Goal: Task Accomplishment & Management: Complete application form

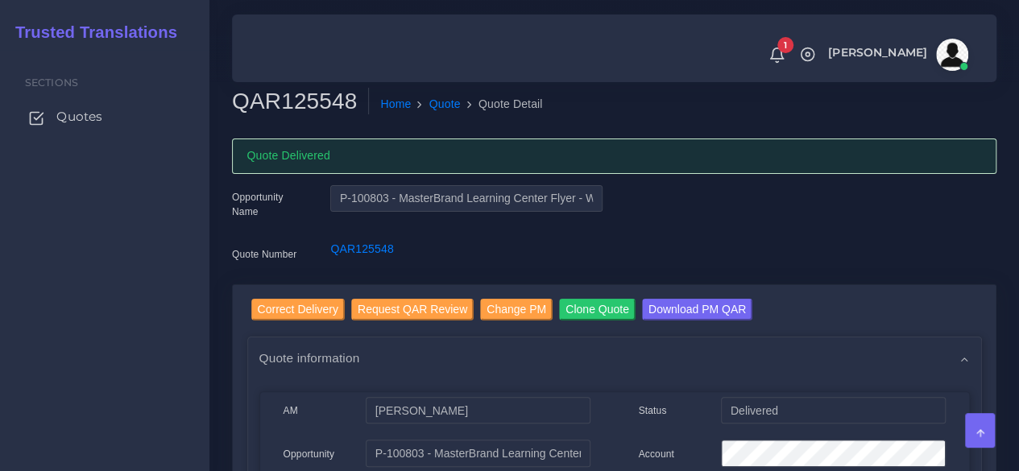
drag, startPoint x: 0, startPoint y: 0, endPoint x: 104, endPoint y: 115, distance: 155.2
click at [104, 115] on link "Quotes" at bounding box center [104, 117] width 185 height 34
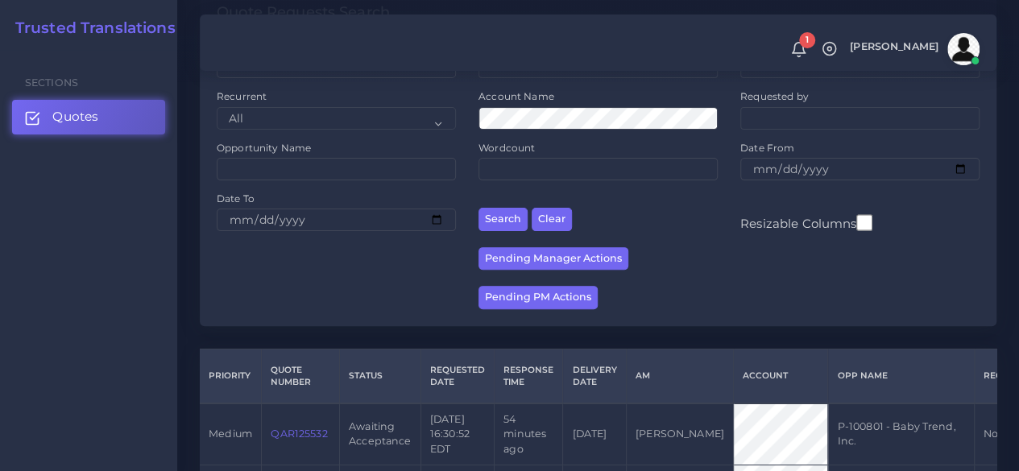
scroll to position [322, 0]
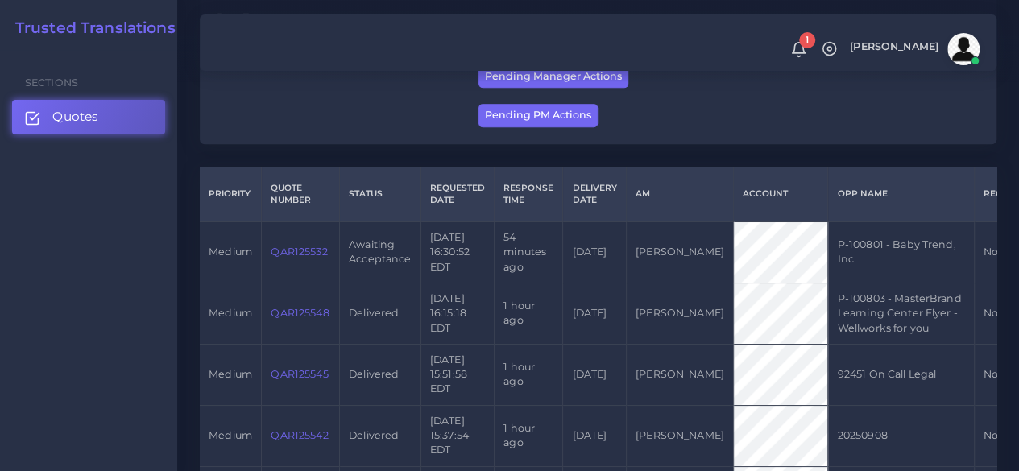
click at [320, 252] on td "QAR125532" at bounding box center [301, 252] width 78 height 61
click at [316, 255] on link "QAR125532" at bounding box center [299, 252] width 56 height 12
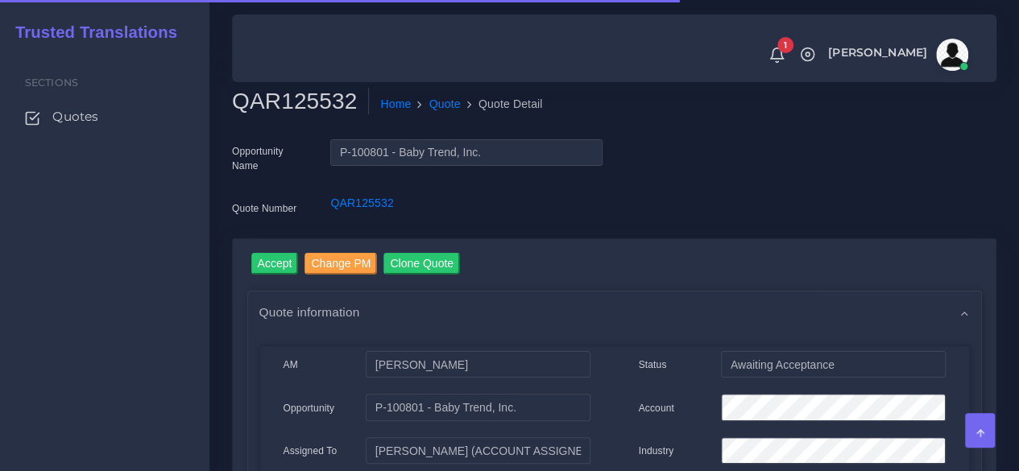
click at [305, 106] on h2 "QAR125532" at bounding box center [300, 101] width 137 height 27
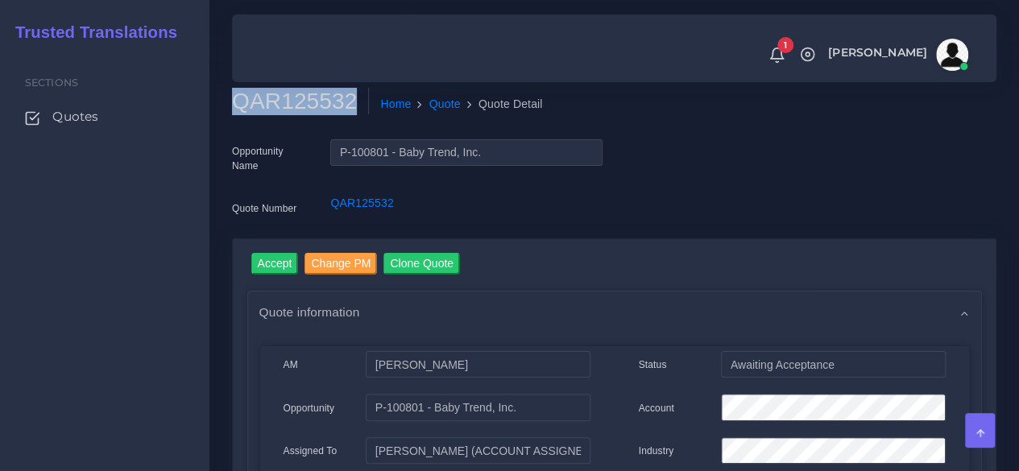
copy h2 "QAR125532"
click at [276, 258] on input "Accept" at bounding box center [275, 264] width 48 height 22
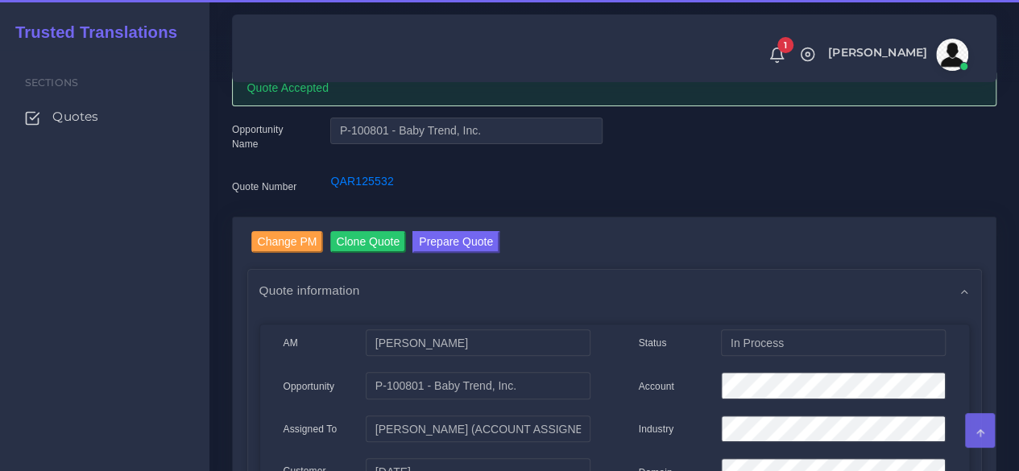
scroll to position [161, 0]
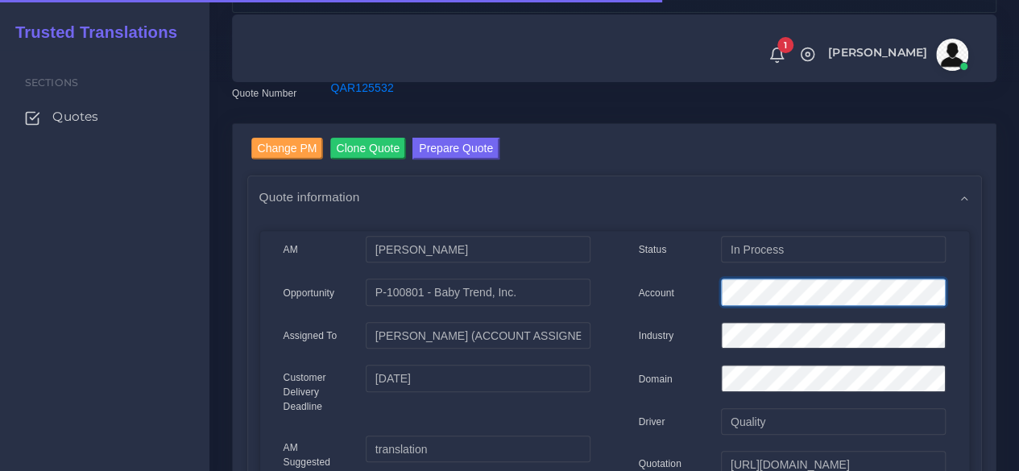
click at [674, 296] on div "Account" at bounding box center [792, 295] width 331 height 32
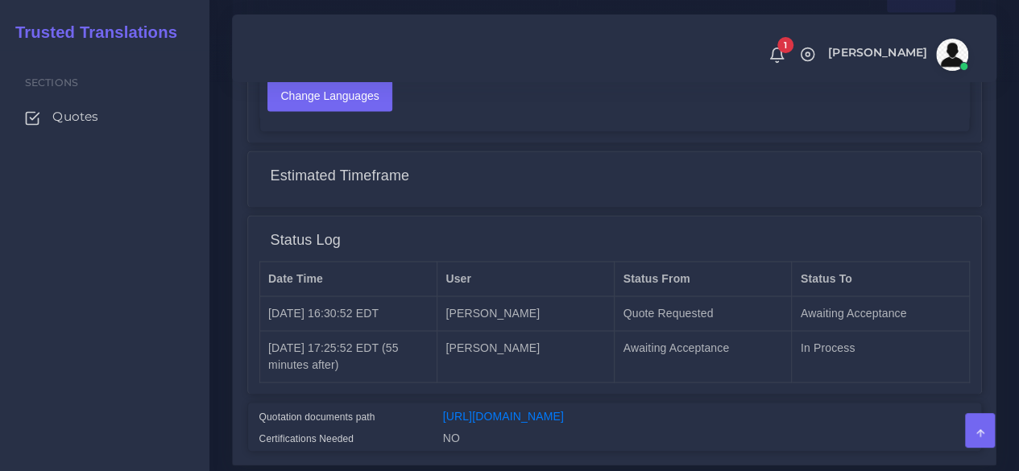
scroll to position [1289, 0]
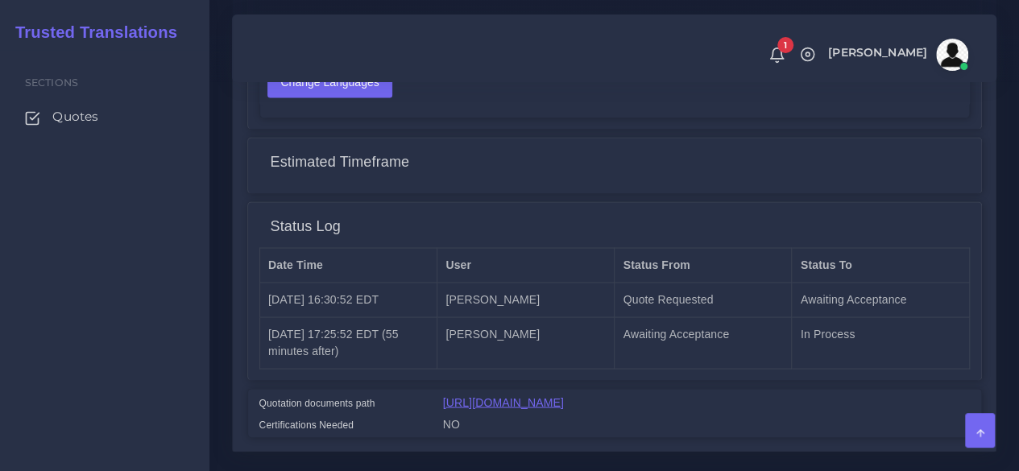
click at [516, 404] on link "[URL][DOMAIN_NAME]" at bounding box center [503, 402] width 121 height 13
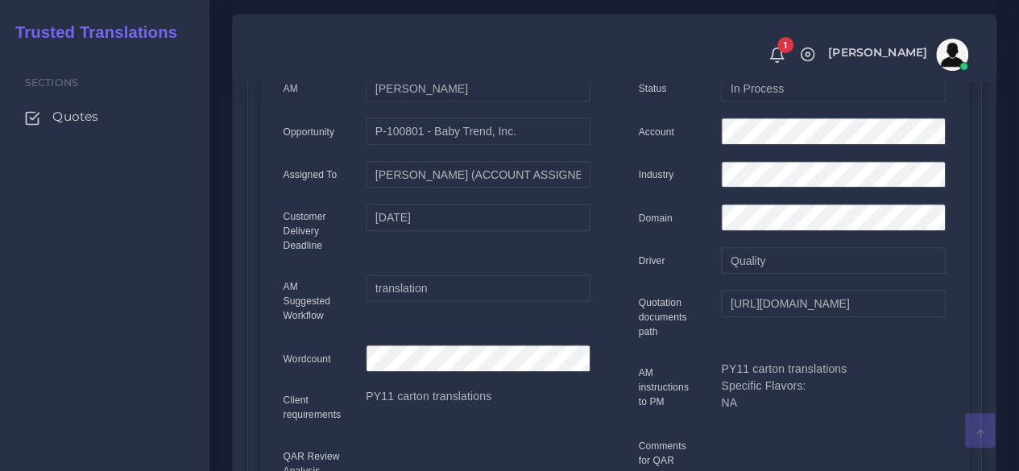
scroll to position [0, 0]
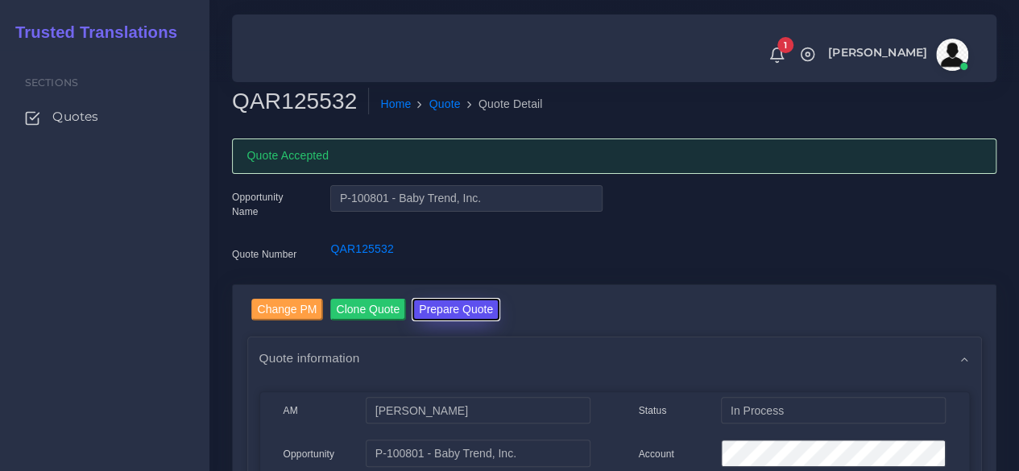
click at [467, 303] on button "Prepare Quote" at bounding box center [456, 310] width 87 height 22
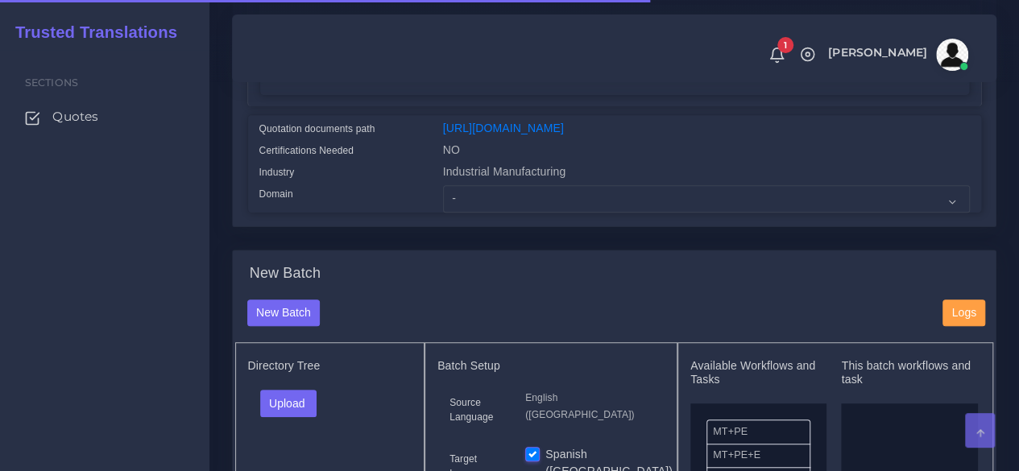
scroll to position [403, 0]
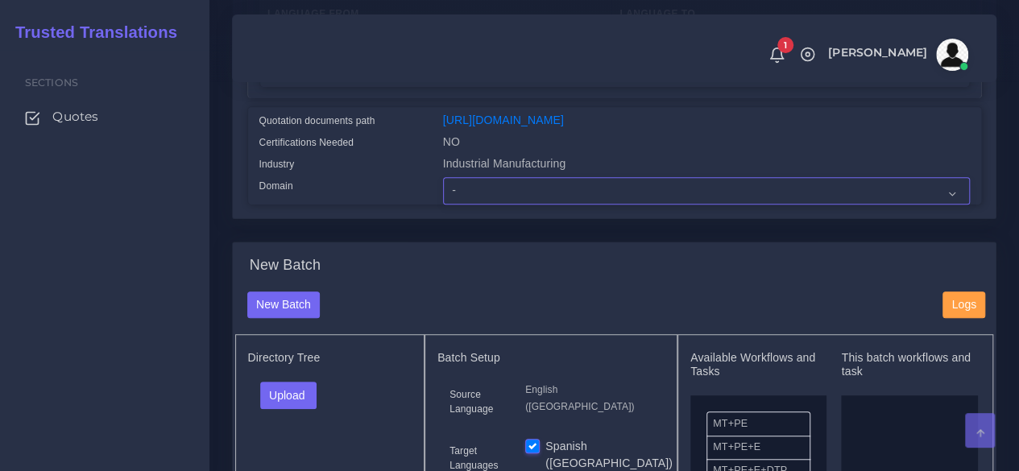
click at [475, 205] on select "- Advertising and Media Agriculture, Forestry and Fishing Architecture, Buildin…" at bounding box center [706, 190] width 527 height 27
select select "Industrial Manufacturing"
click at [443, 205] on select "- Advertising and Media Agriculture, Forestry and Fishing Architecture, Buildin…" at bounding box center [706, 190] width 527 height 27
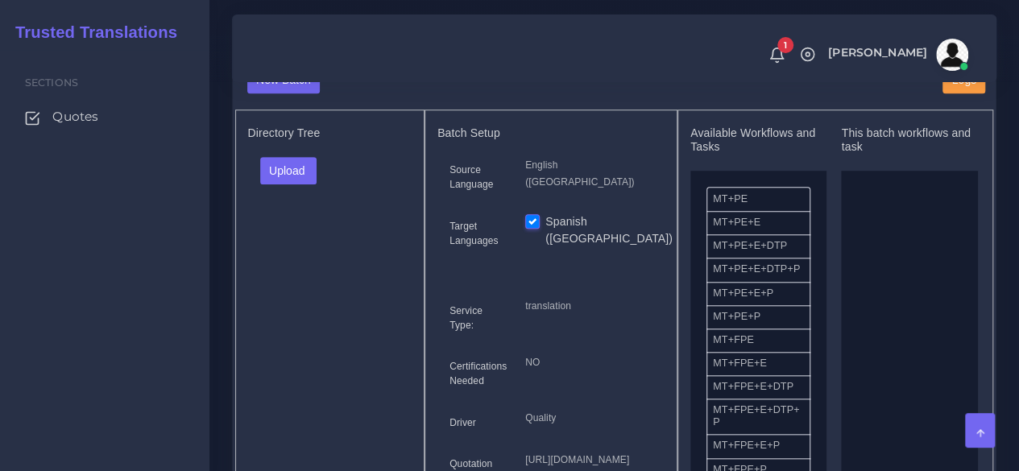
scroll to position [645, 0]
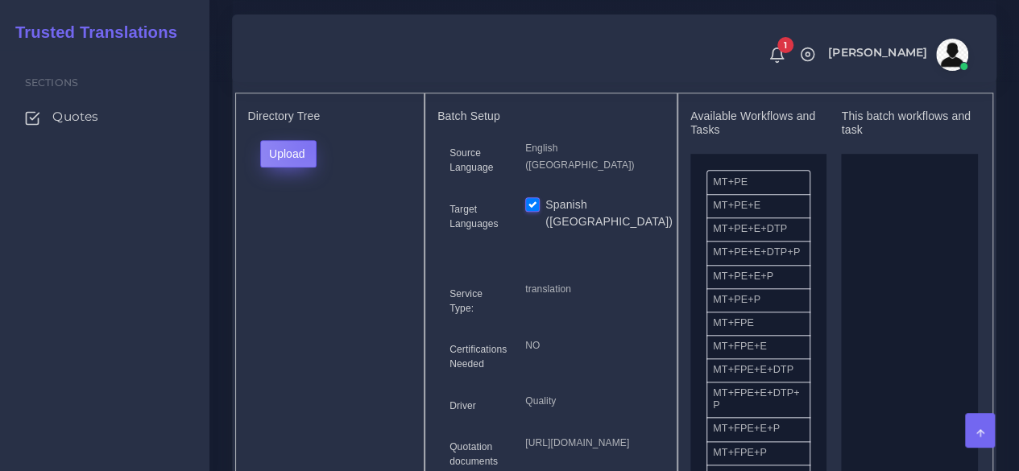
click at [309, 168] on button "Upload" at bounding box center [288, 153] width 57 height 27
click at [305, 225] on label "Files" at bounding box center [316, 215] width 111 height 20
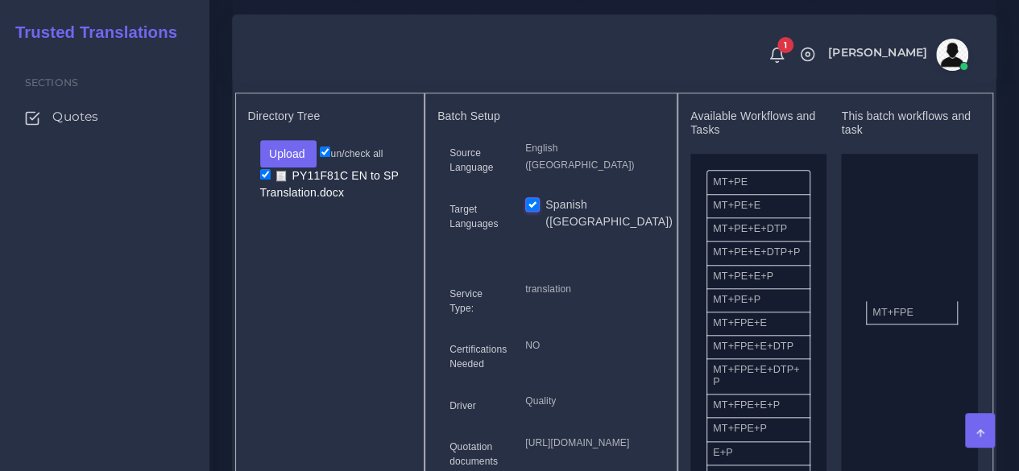
drag, startPoint x: 744, startPoint y: 359, endPoint x: 904, endPoint y: 338, distance: 160.9
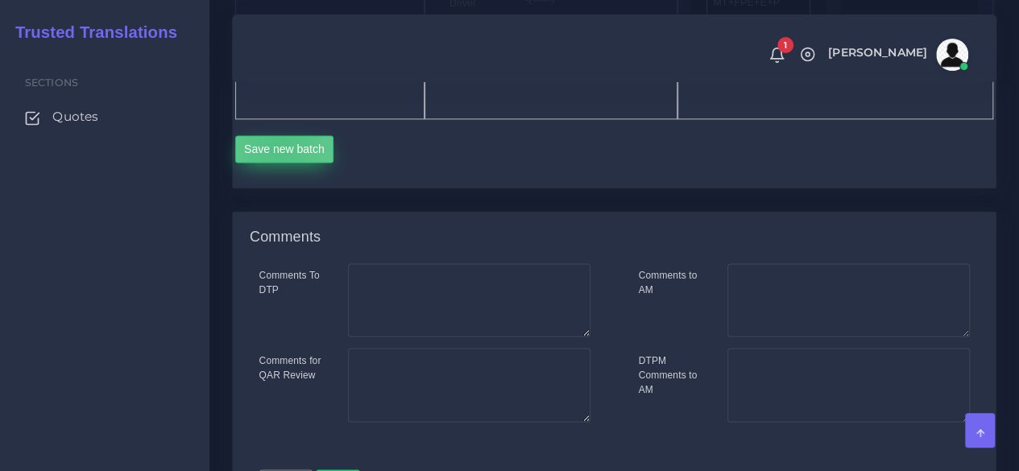
click at [279, 163] on button "Save new batch" at bounding box center [284, 148] width 99 height 27
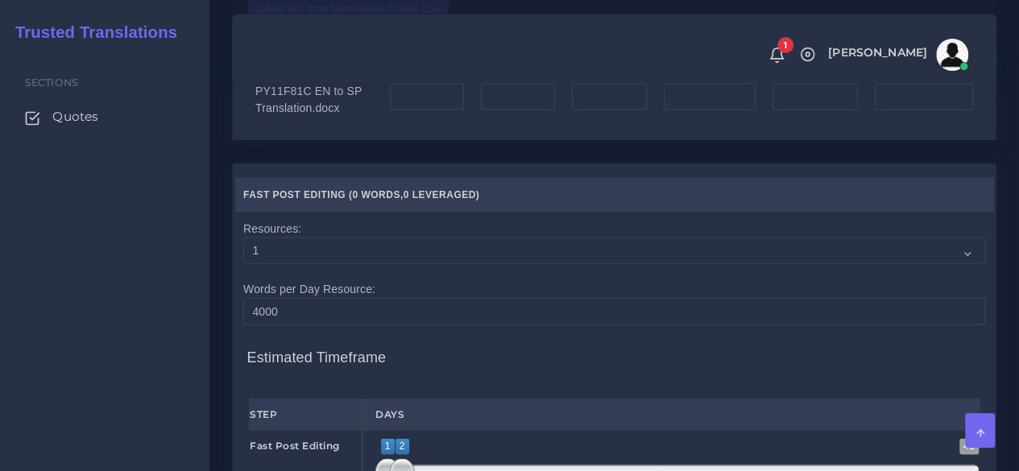
scroll to position [1370, 0]
click at [327, 19] on label "Upload WC from MemSource/Trados CSV" at bounding box center [348, 8] width 202 height 22
click at [0, 0] on input "Upload WC from MemSource/Trados CSV" at bounding box center [0, 0] width 0 height 0
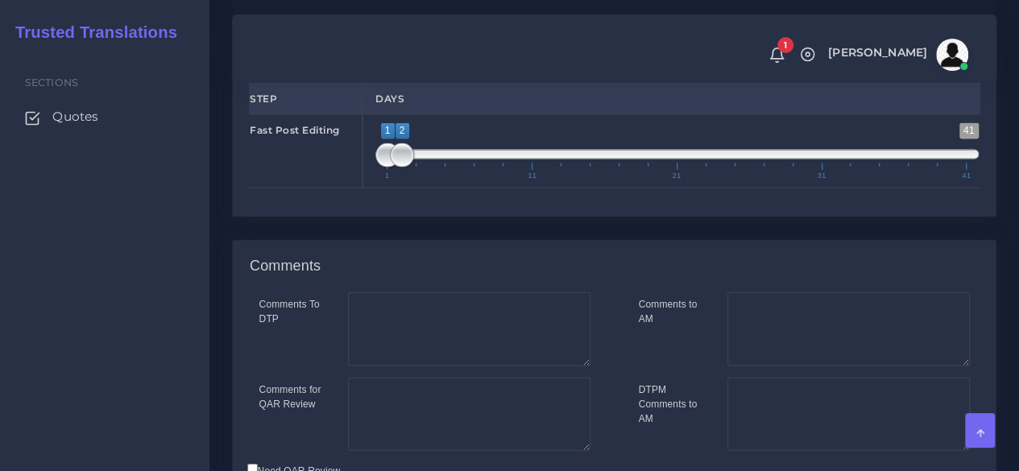
scroll to position [1772, 0]
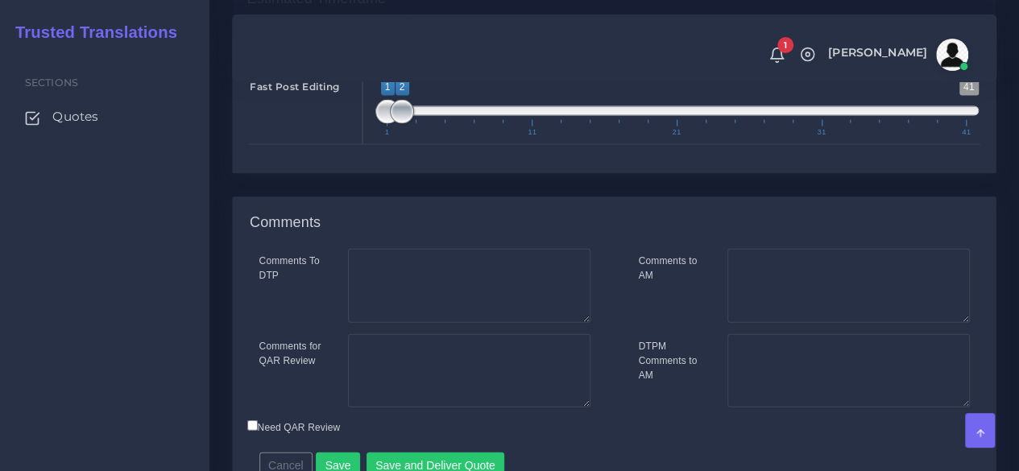
type input "1;1"
drag, startPoint x: 403, startPoint y: 228, endPoint x: 350, endPoint y: 228, distance: 53.2
click at [350, 145] on div "Fast Post Editing 1 41 1 2 1 — 2 1 11 21 31 41 1;1" at bounding box center [614, 108] width 755 height 74
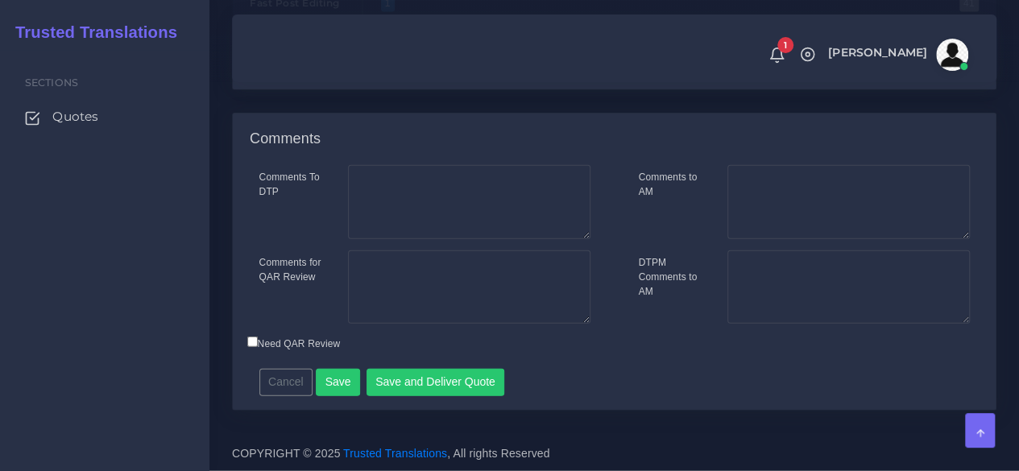
scroll to position [1963, 0]
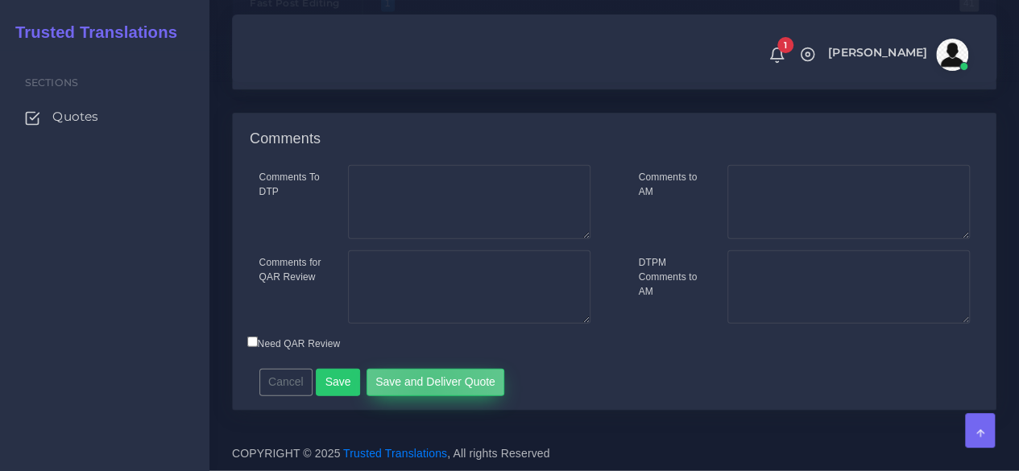
click at [421, 389] on button "Save and Deliver Quote" at bounding box center [436, 382] width 139 height 27
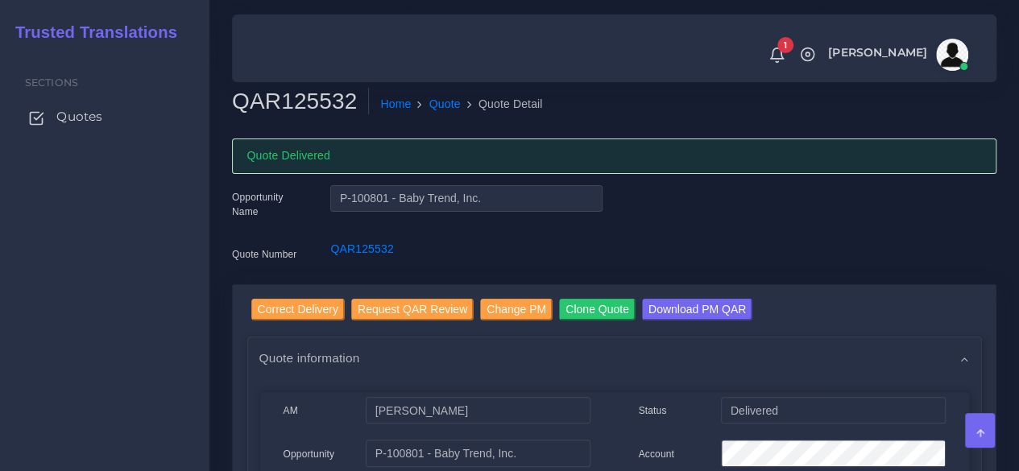
click at [90, 126] on span "Quotes" at bounding box center [79, 117] width 46 height 18
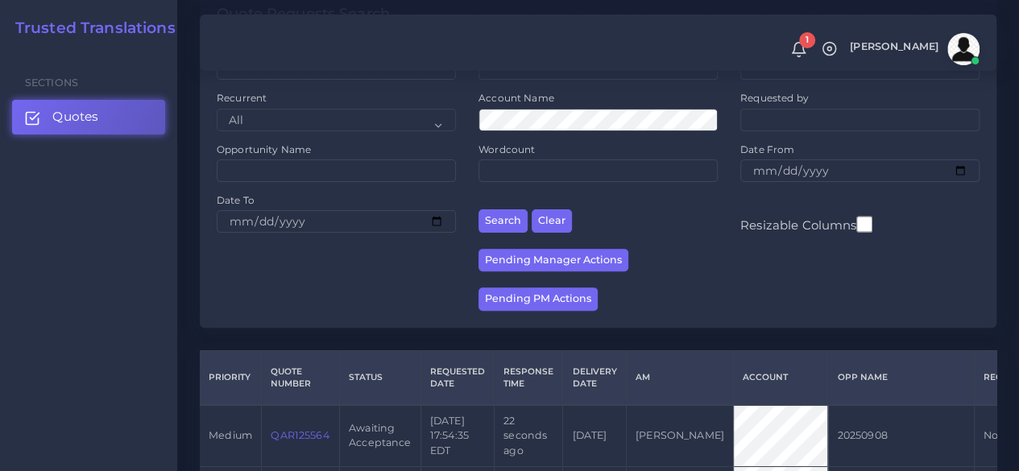
scroll to position [242, 0]
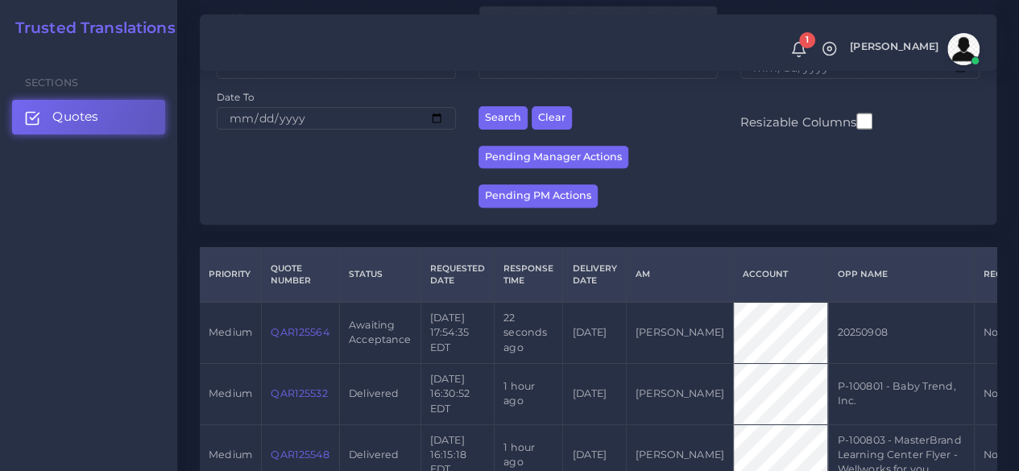
click at [314, 330] on link "QAR125564" at bounding box center [300, 332] width 58 height 12
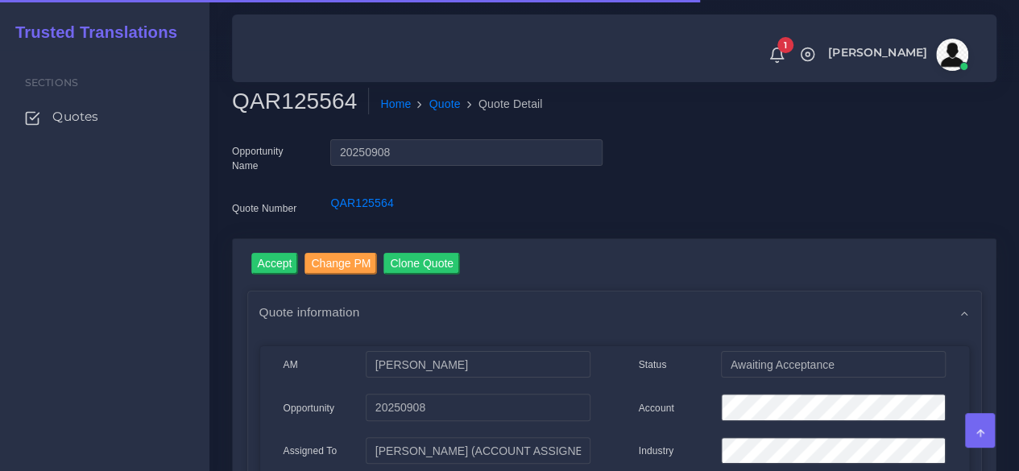
click at [293, 98] on h2 "QAR125564" at bounding box center [300, 101] width 137 height 27
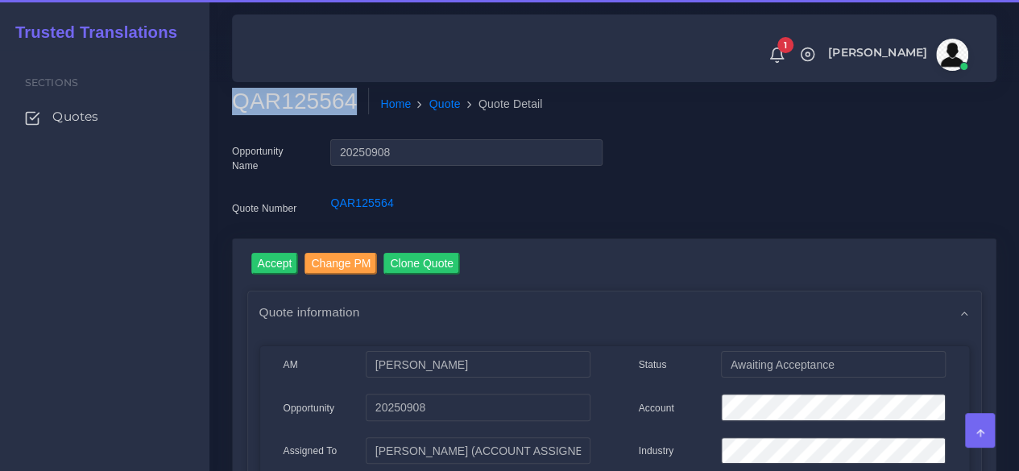
copy h2 "QAR125564"
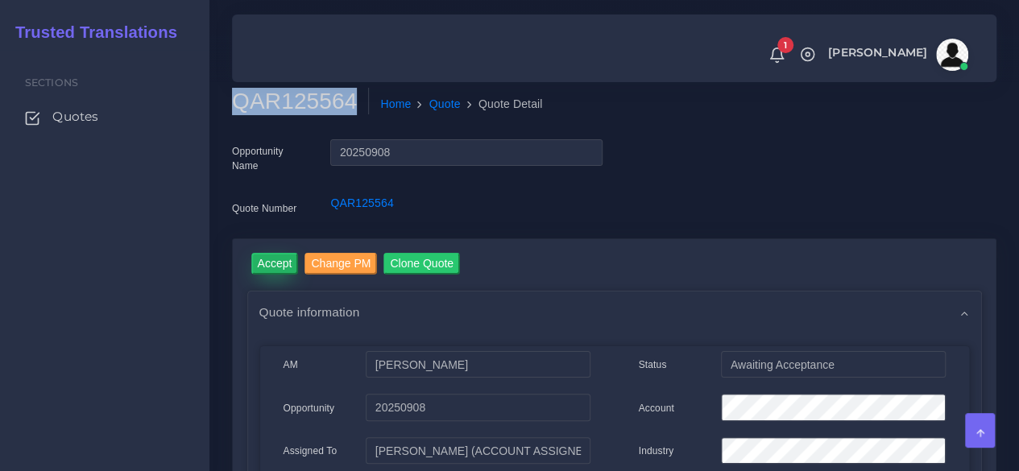
click at [285, 259] on input "Accept" at bounding box center [275, 264] width 48 height 22
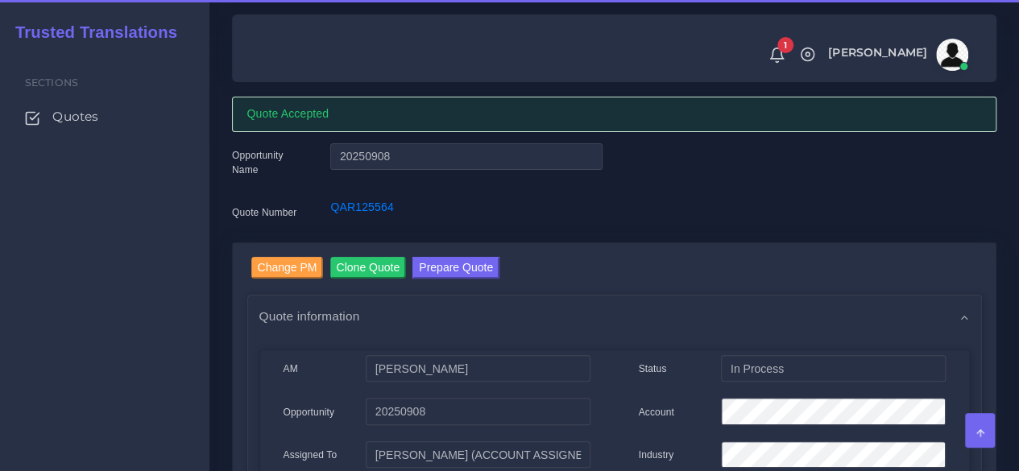
scroll to position [161, 0]
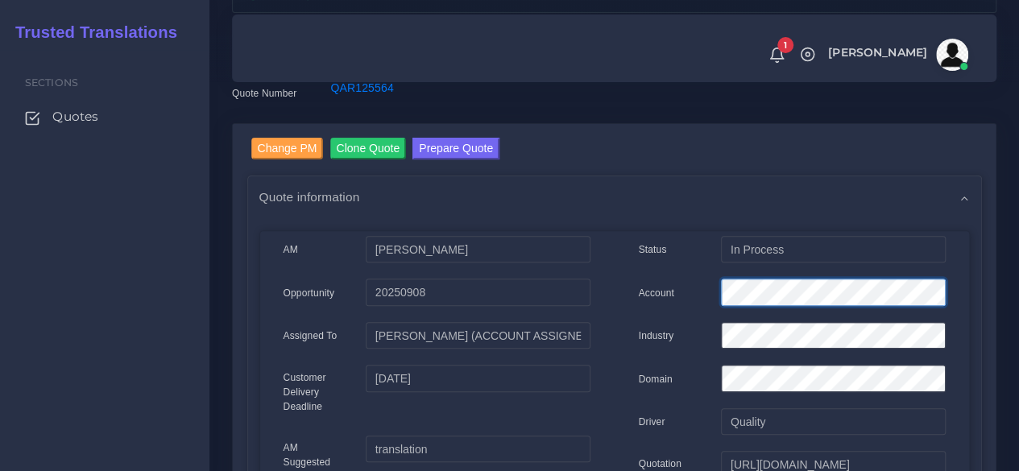
click at [698, 292] on div "Account" at bounding box center [792, 295] width 331 height 32
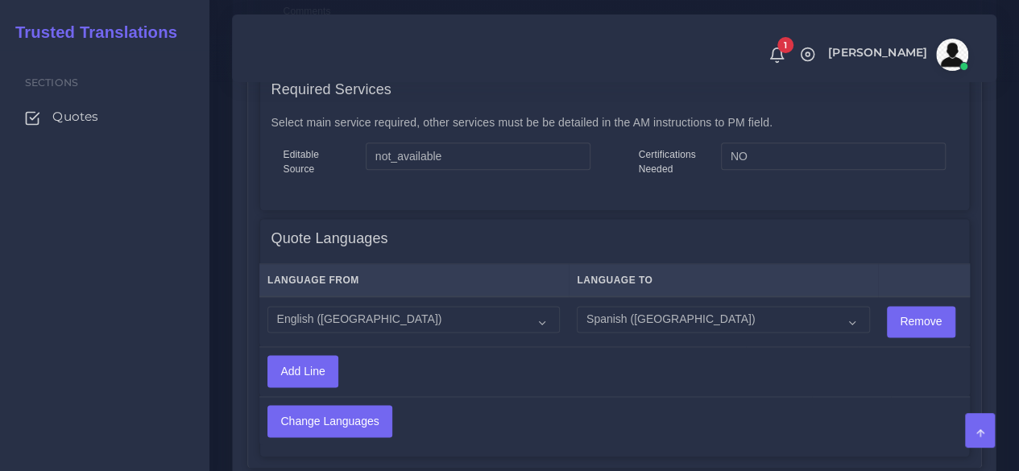
scroll to position [1289, 0]
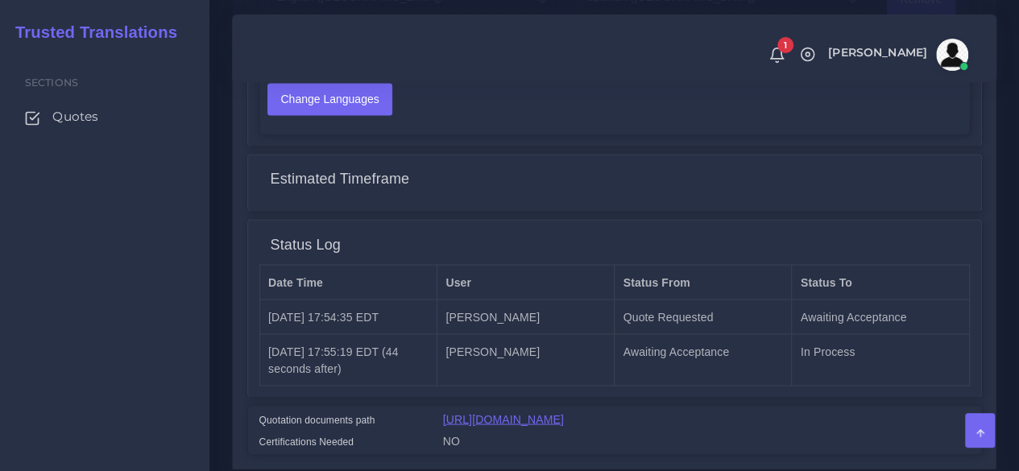
click at [564, 413] on link "[URL][DOMAIN_NAME]" at bounding box center [503, 419] width 121 height 13
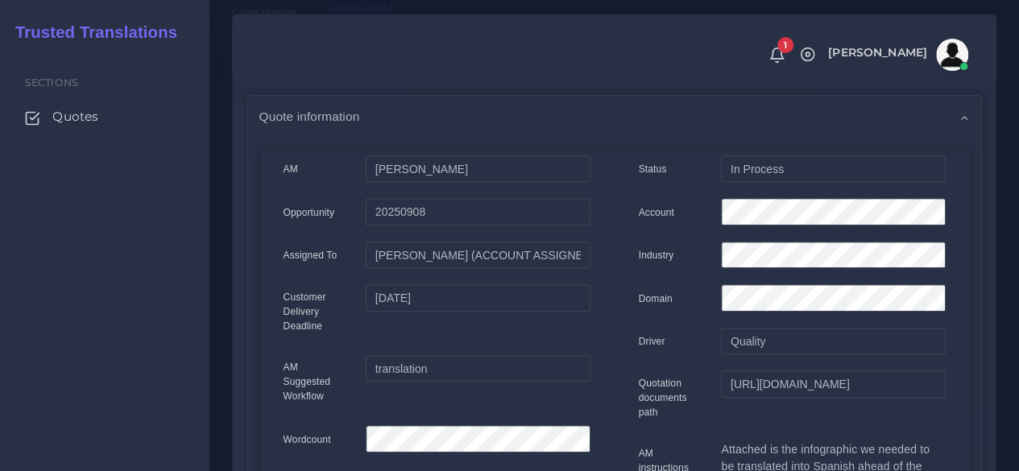
scroll to position [0, 0]
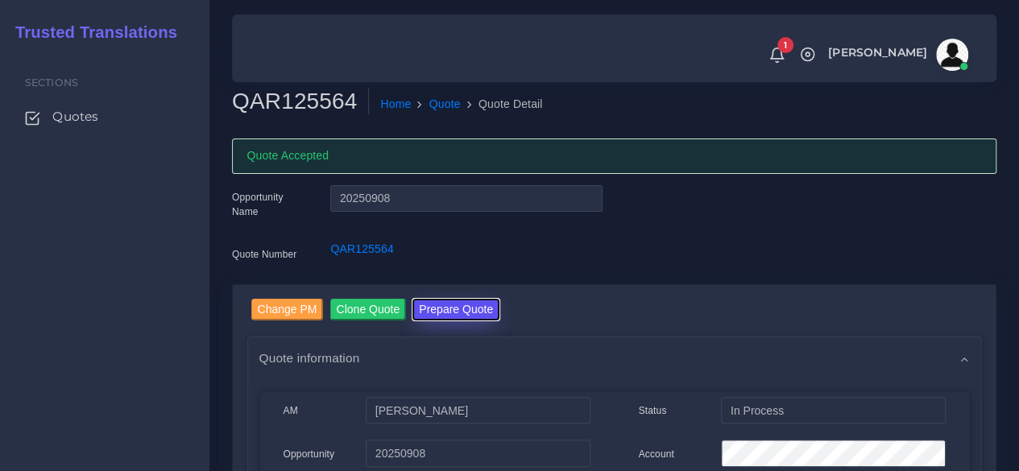
click at [454, 315] on button "Prepare Quote" at bounding box center [456, 310] width 87 height 22
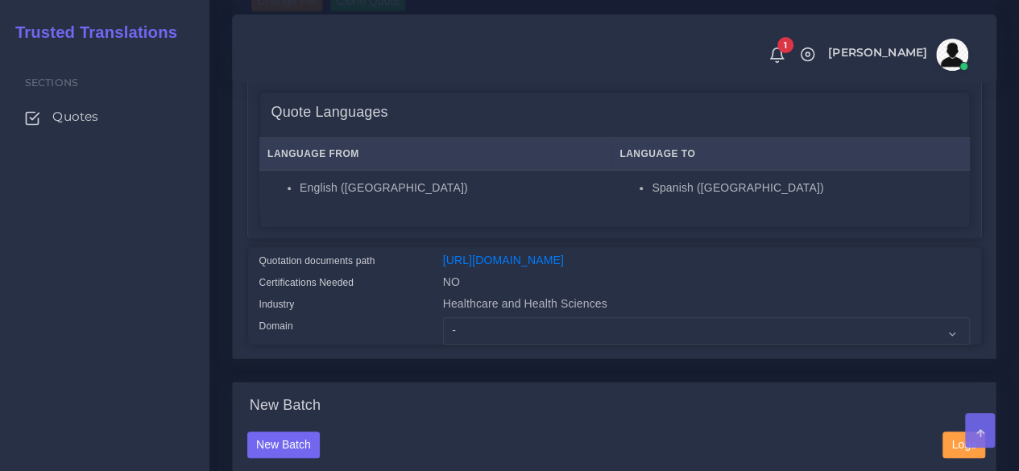
scroll to position [403, 0]
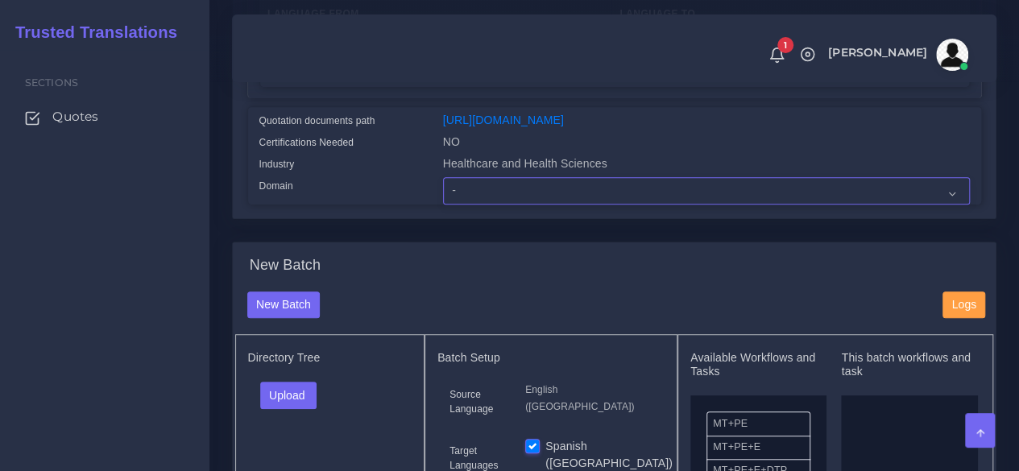
click at [483, 205] on select "- Advertising and Media Agriculture, Forestry and Fishing Architecture, Buildin…" at bounding box center [706, 190] width 527 height 27
select select "Healthcare and Health Sciences"
click at [443, 205] on select "- Advertising and Media Agriculture, Forestry and Fishing Architecture, Buildin…" at bounding box center [706, 190] width 527 height 27
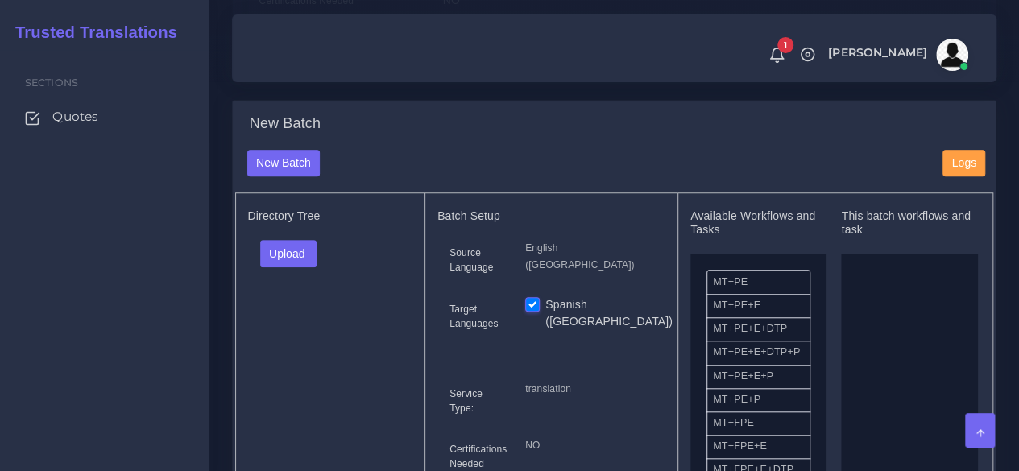
scroll to position [725, 0]
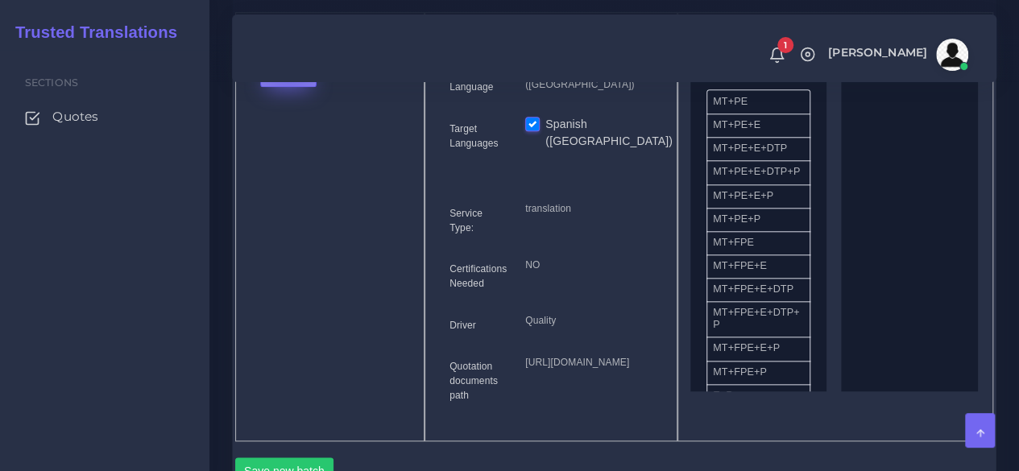
click at [287, 87] on button "Upload" at bounding box center [288, 73] width 57 height 27
click at [297, 144] on label "Files" at bounding box center [316, 134] width 111 height 20
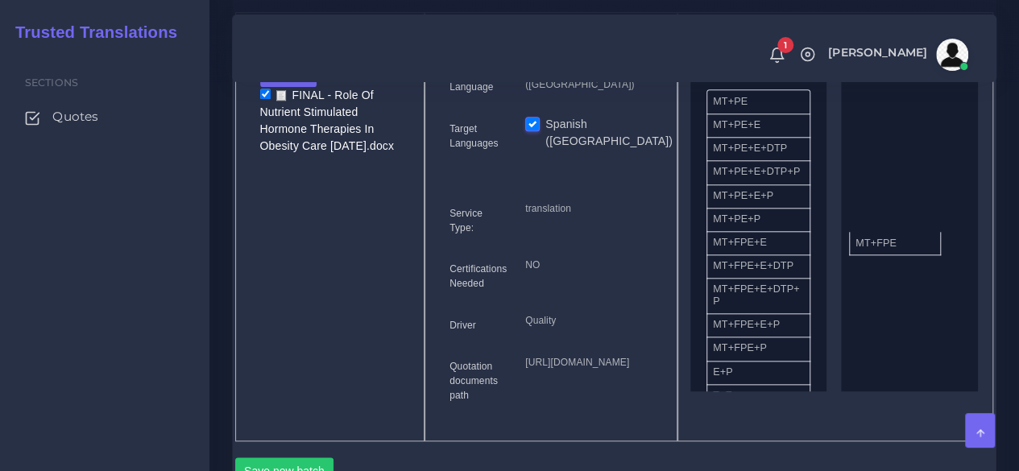
drag, startPoint x: 727, startPoint y: 282, endPoint x: 869, endPoint y: 272, distance: 142.9
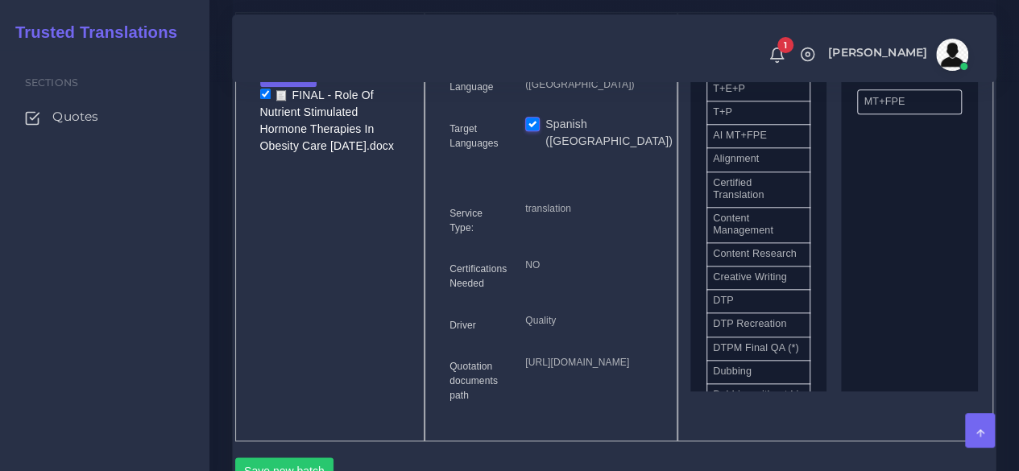
scroll to position [403, 0]
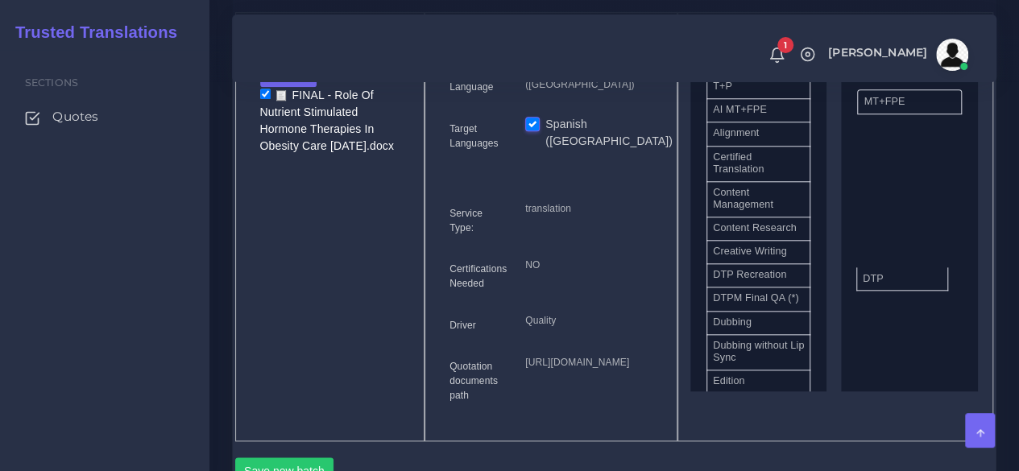
drag, startPoint x: 753, startPoint y: 317, endPoint x: 905, endPoint y: 302, distance: 152.2
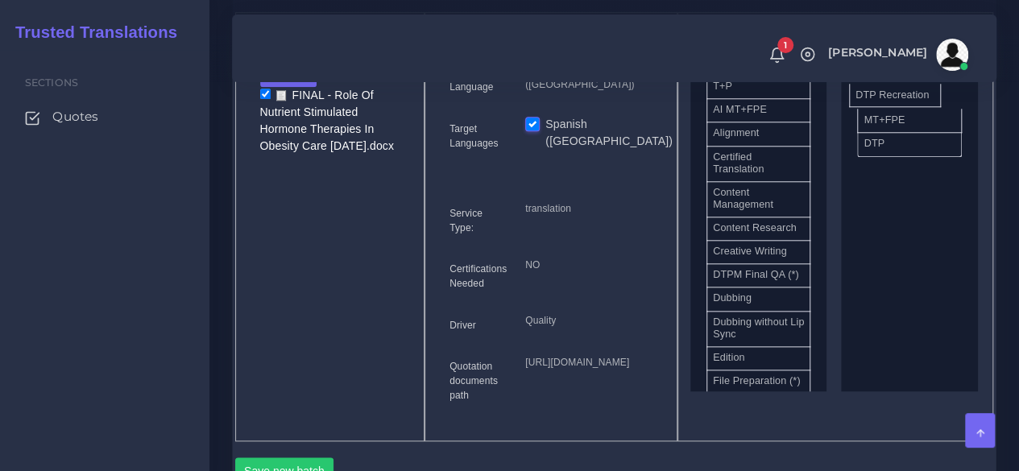
drag, startPoint x: 773, startPoint y: 323, endPoint x: 915, endPoint y: 125, distance: 244.2
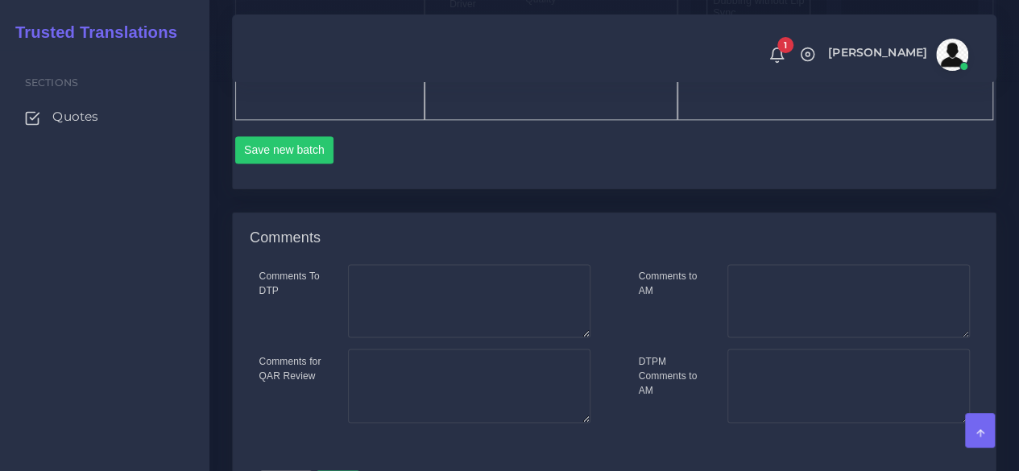
scroll to position [1047, 0]
click at [288, 163] on button "Save new batch" at bounding box center [284, 148] width 99 height 27
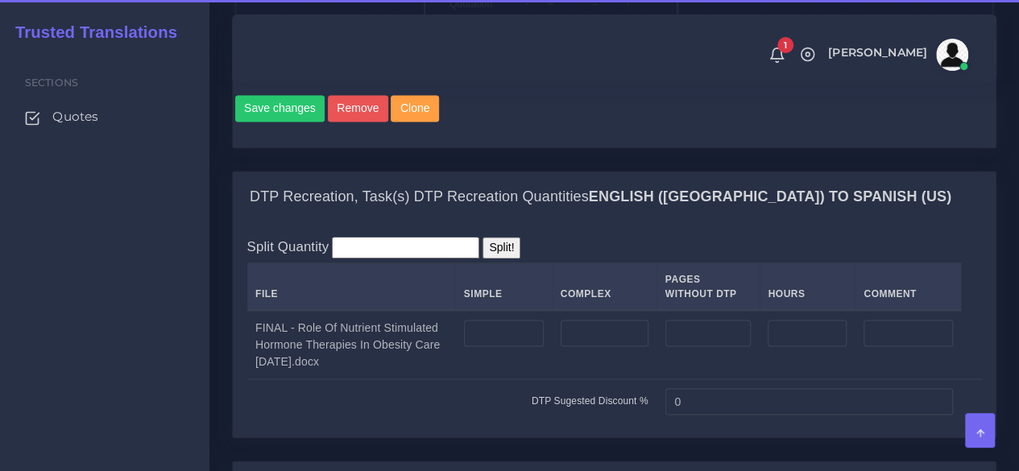
scroll to position [1209, 0]
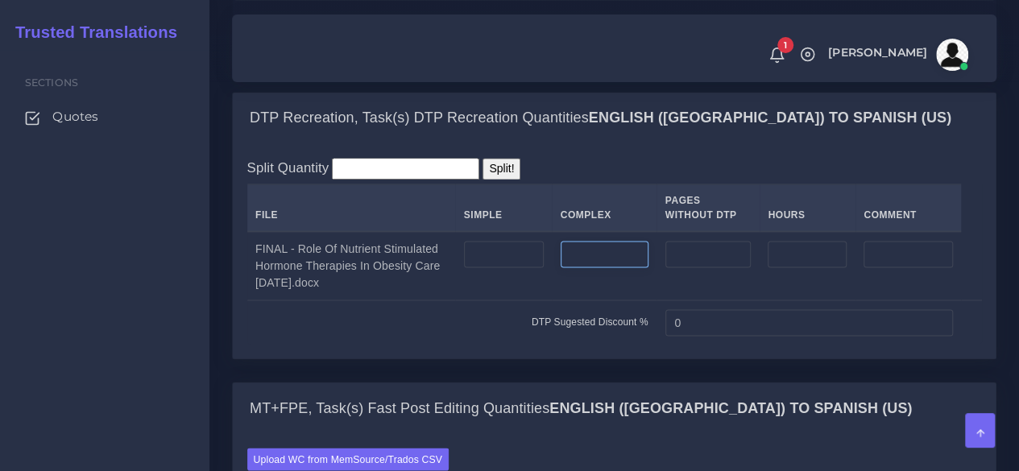
click at [582, 268] on input "number" at bounding box center [605, 254] width 88 height 27
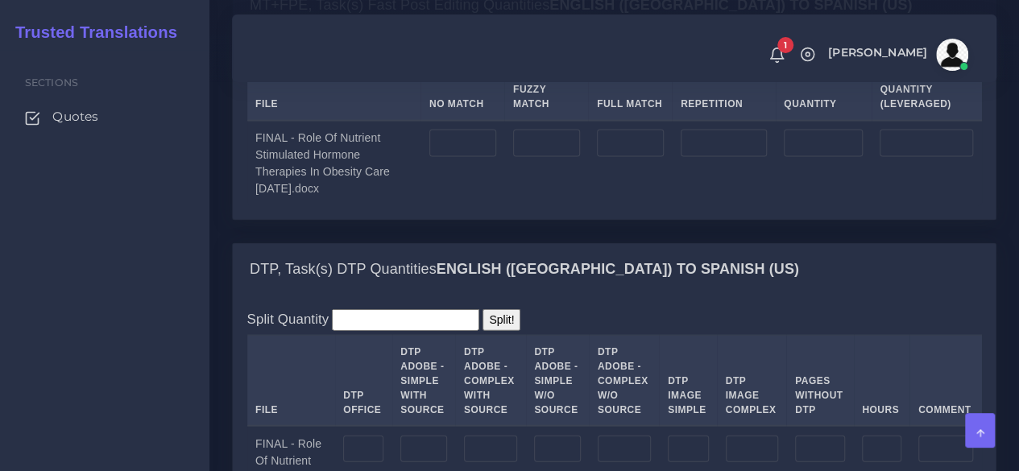
scroll to position [1853, 0]
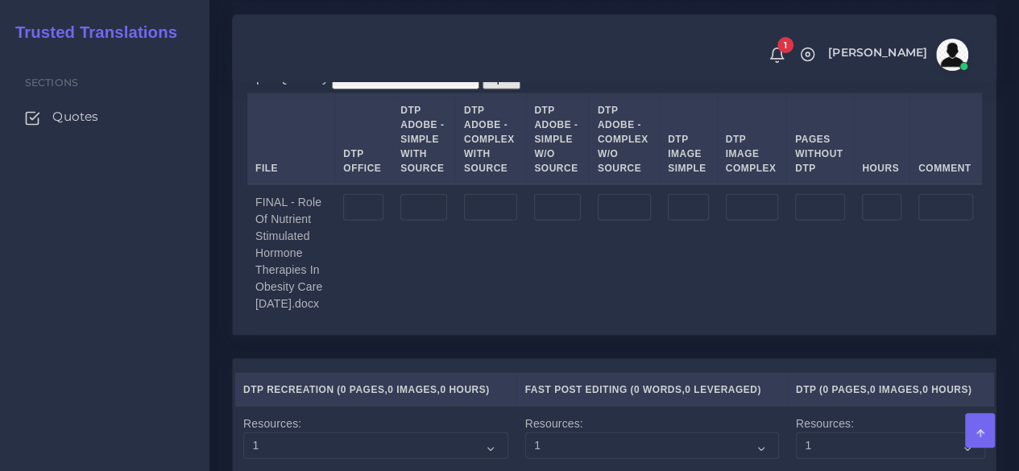
type input "1"
click at [501, 222] on input "number" at bounding box center [490, 207] width 53 height 27
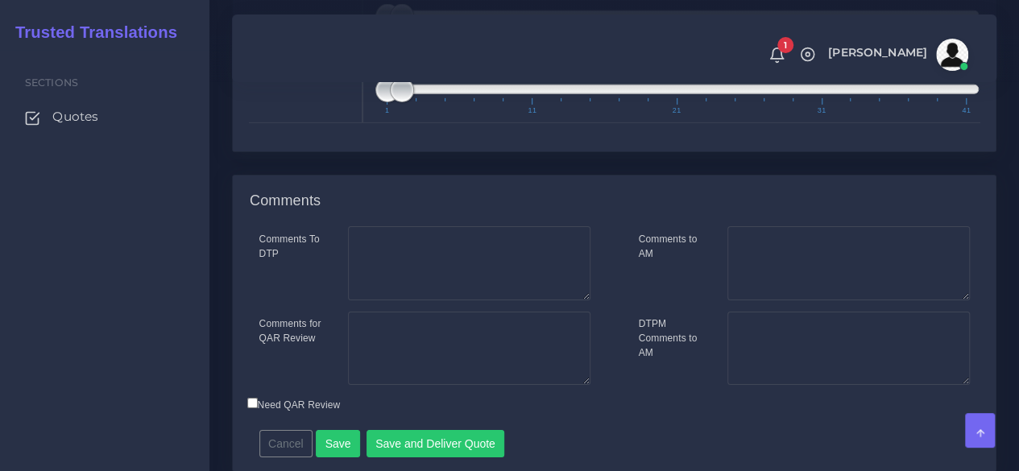
scroll to position [2728, 0]
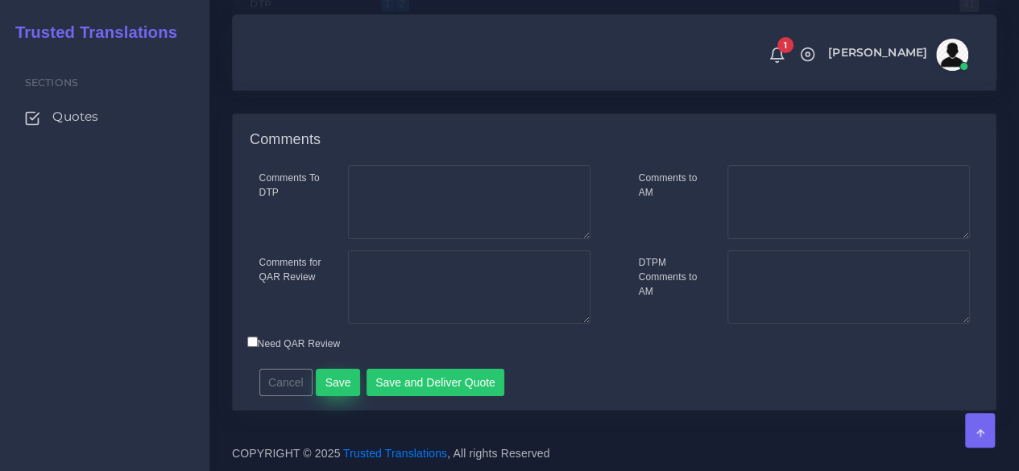
type input "1"
click at [330, 383] on button "Save" at bounding box center [338, 382] width 44 height 27
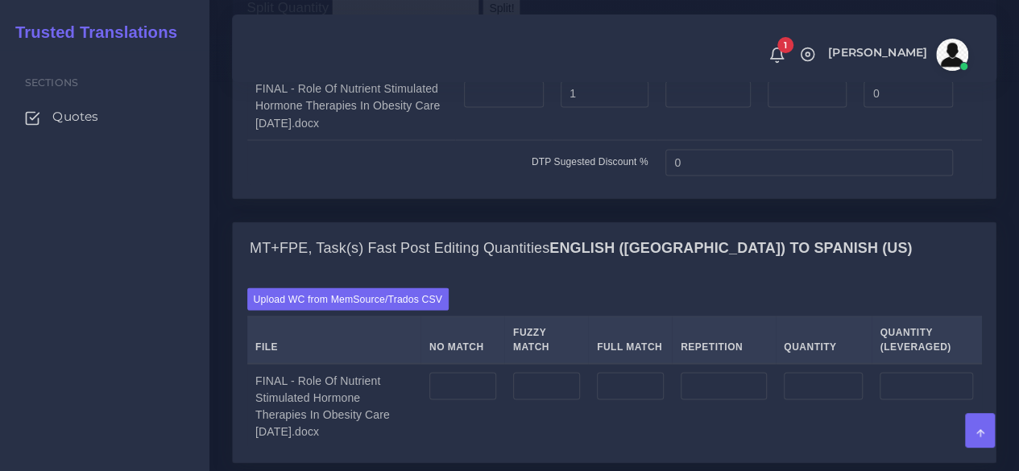
scroll to position [1531, 0]
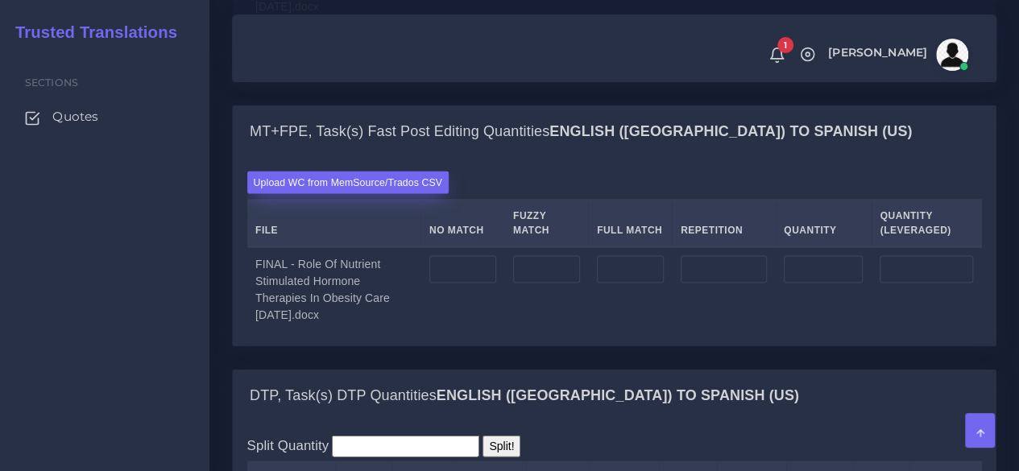
click at [375, 193] on label "Upload WC from MemSource/Trados CSV" at bounding box center [348, 183] width 202 height 22
click at [0, 0] on input "Upload WC from MemSource/Trados CSV" at bounding box center [0, 0] width 0 height 0
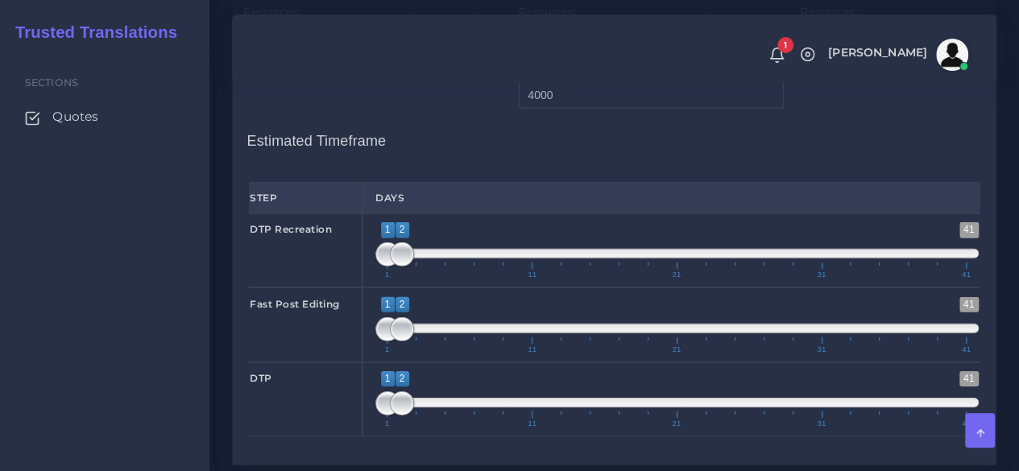
scroll to position [2336, 0]
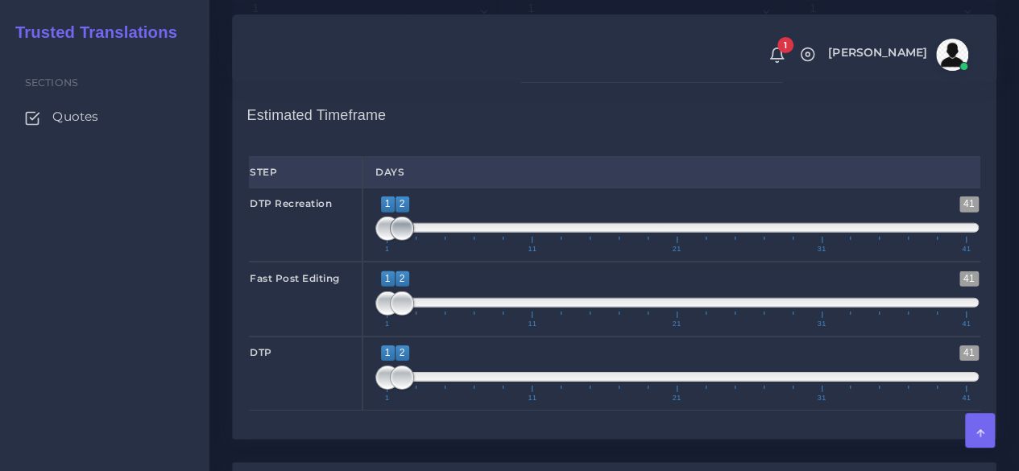
type input "1;1"
drag, startPoint x: 396, startPoint y: 313, endPoint x: 375, endPoint y: 320, distance: 21.9
click at [375, 241] on span at bounding box center [387, 229] width 24 height 24
type input "1;1"
drag, startPoint x: 396, startPoint y: 394, endPoint x: 361, endPoint y: 400, distance: 36.0
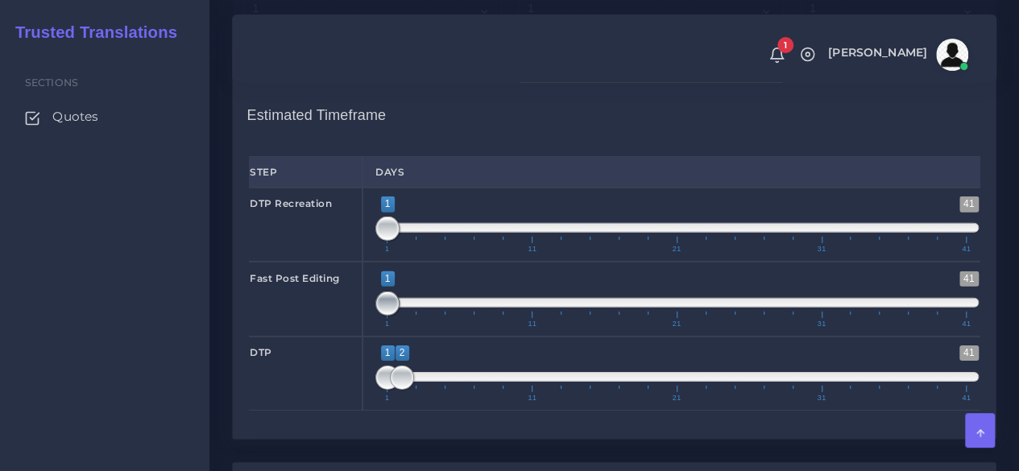
click at [361, 336] on div "Fast Post Editing 1 41 1 1 1 — 1 1 11 21 31 41 1;1" at bounding box center [614, 299] width 755 height 74
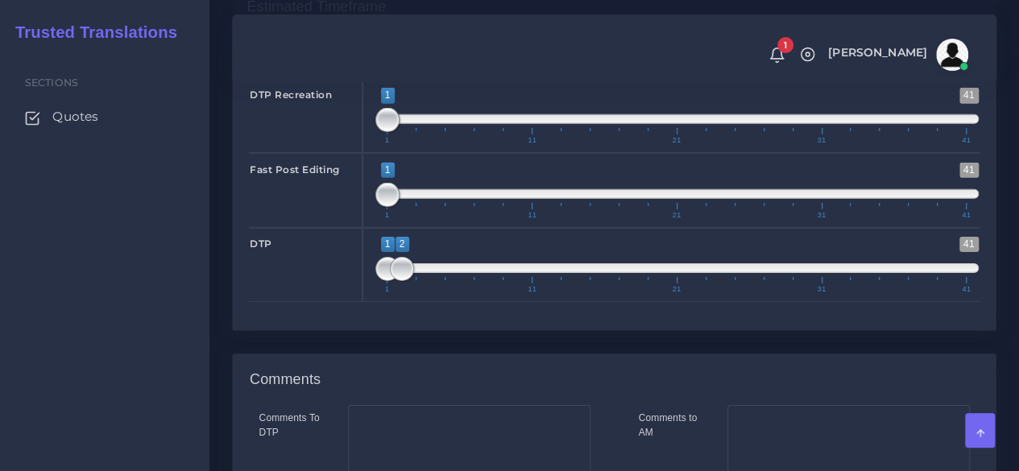
scroll to position [2498, 0]
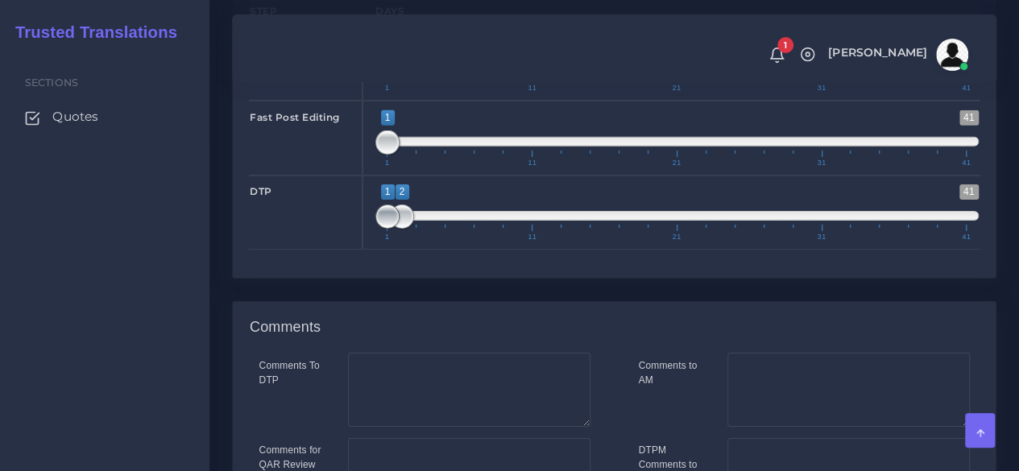
type input "2;2"
drag, startPoint x: 380, startPoint y: 310, endPoint x: 390, endPoint y: 309, distance: 9.8
click at [390, 229] on span at bounding box center [402, 217] width 24 height 24
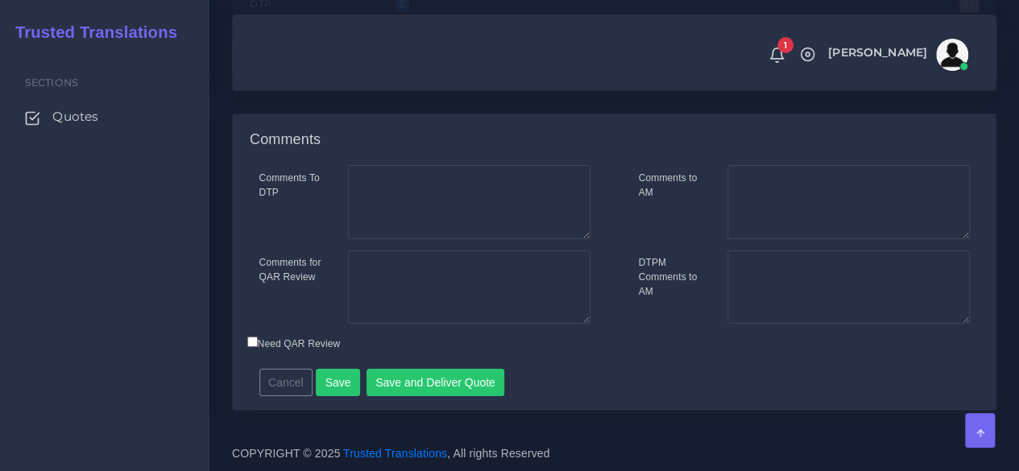
scroll to position [2773, 0]
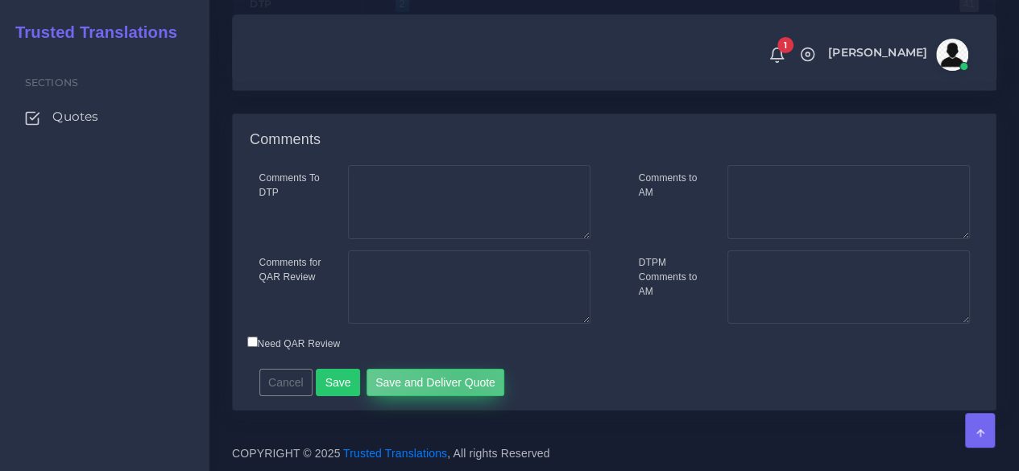
click at [457, 380] on button "Save and Deliver Quote" at bounding box center [436, 382] width 139 height 27
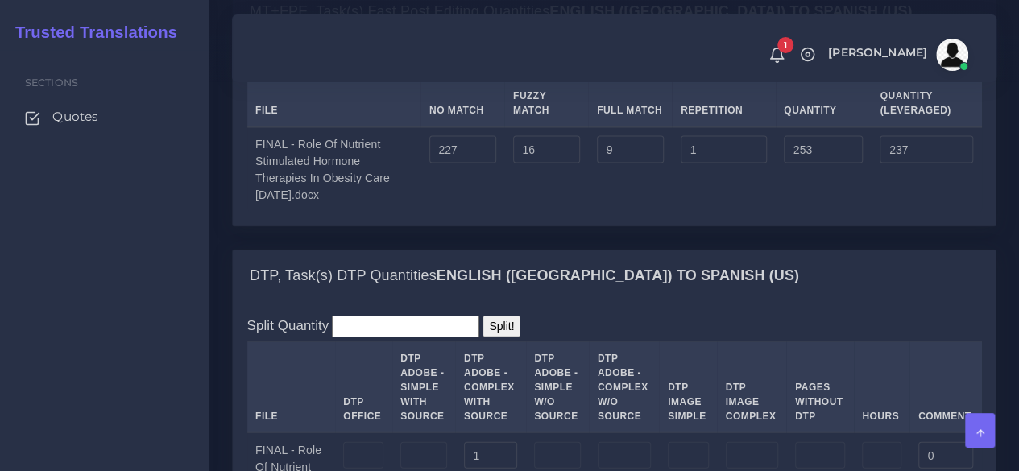
scroll to position [1645, 0]
